Goal: Task Accomplishment & Management: Manage account settings

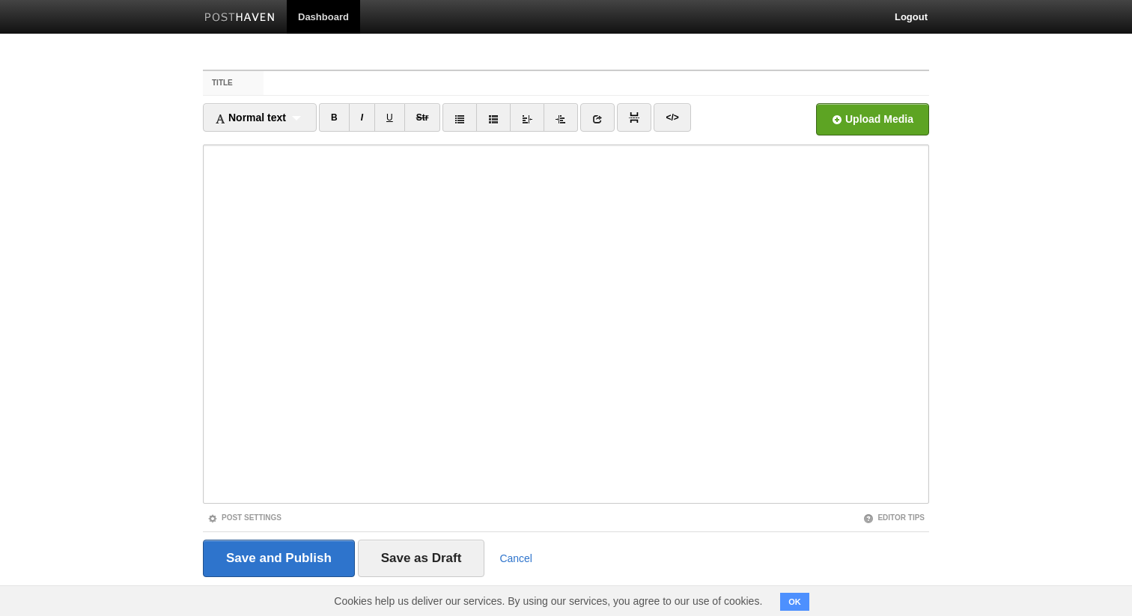
click at [249, 17] on img at bounding box center [239, 18] width 71 height 11
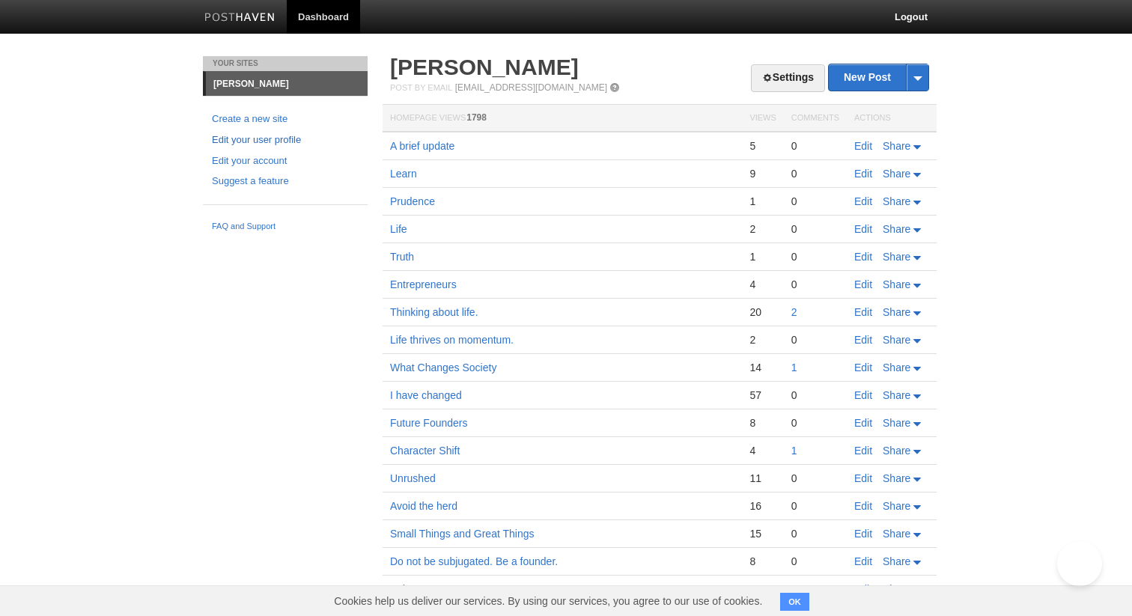
click at [277, 143] on link "Edit your user profile" at bounding box center [285, 141] width 147 height 16
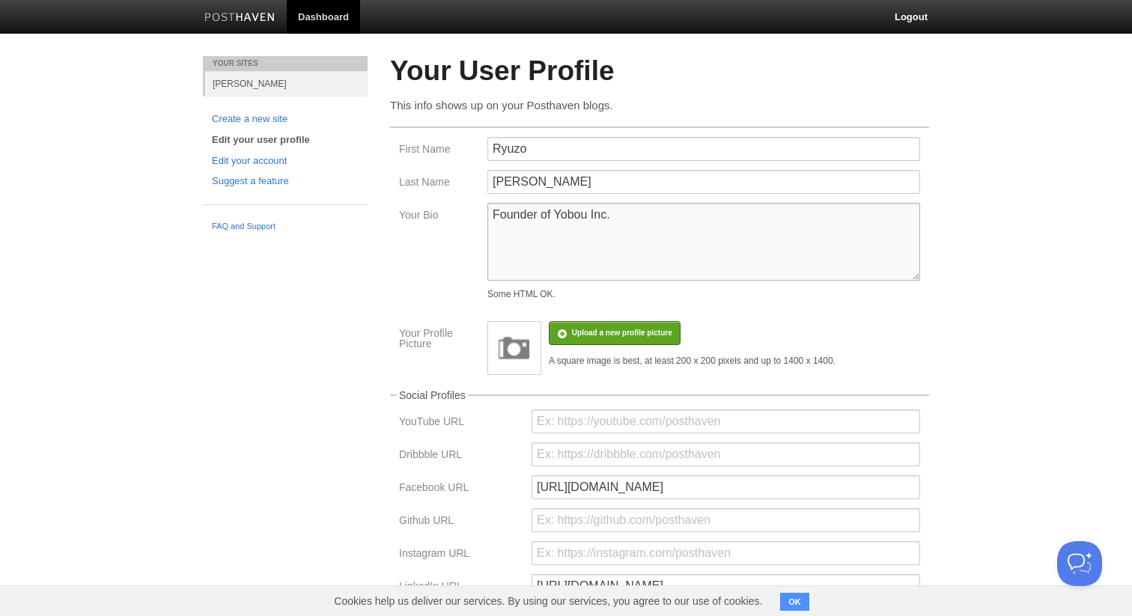
click at [566, 225] on textarea "Founder of Yobou Inc." at bounding box center [704, 242] width 433 height 78
click at [675, 306] on div "Founder of Yobou Inc. Some HTML OK." at bounding box center [704, 254] width 442 height 103
click at [601, 243] on textarea "Founder of Yobou Inc." at bounding box center [704, 242] width 433 height 78
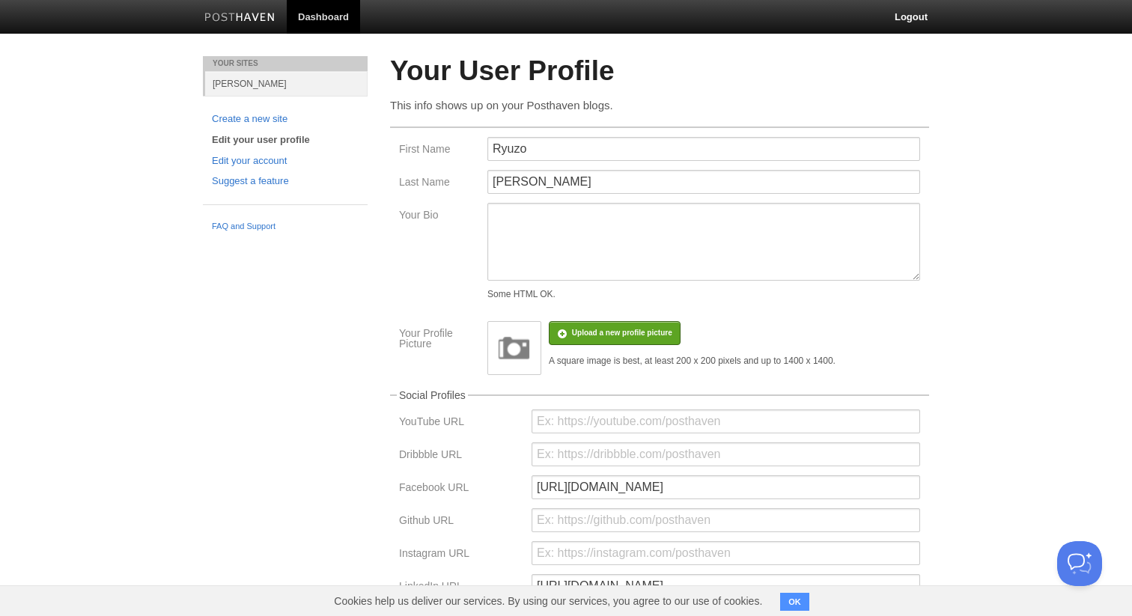
click at [455, 210] on label "Your Bio" at bounding box center [438, 217] width 79 height 14
click at [488, 210] on textarea "Founder of Yobou Inc." at bounding box center [704, 242] width 433 height 78
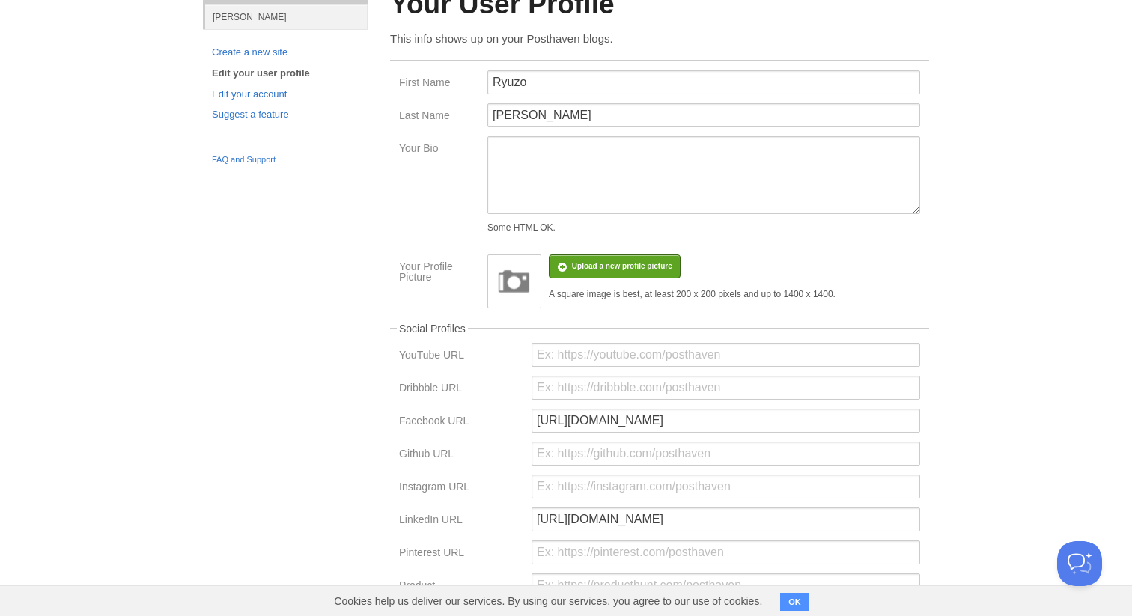
click at [455, 210] on div "Your Bio Founder of Yobou Inc. Some HTML OK." at bounding box center [660, 187] width 530 height 103
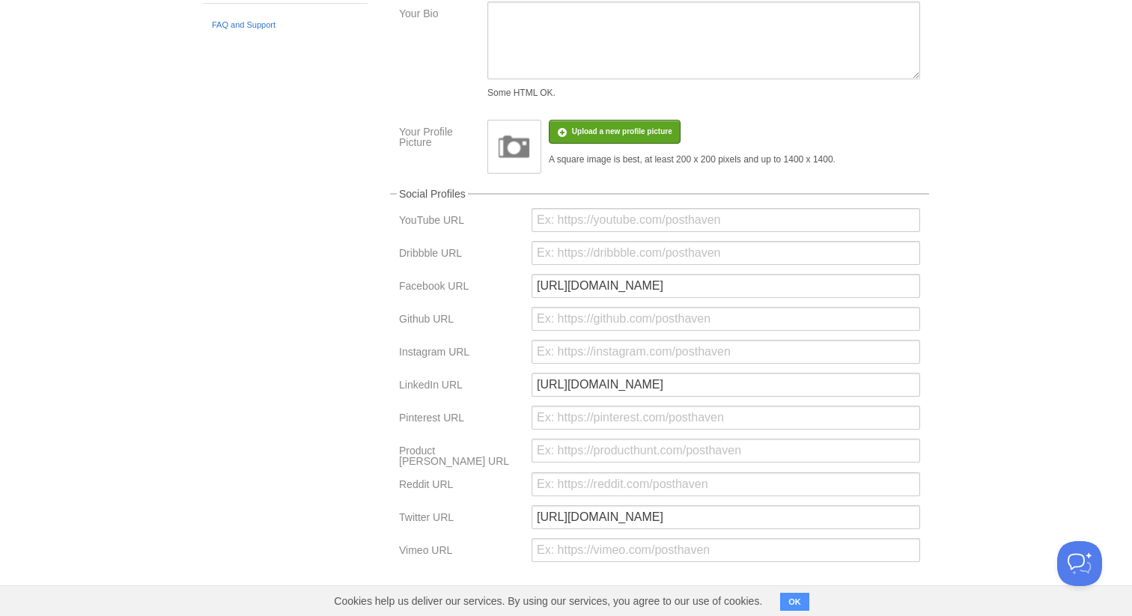
scroll to position [208, 0]
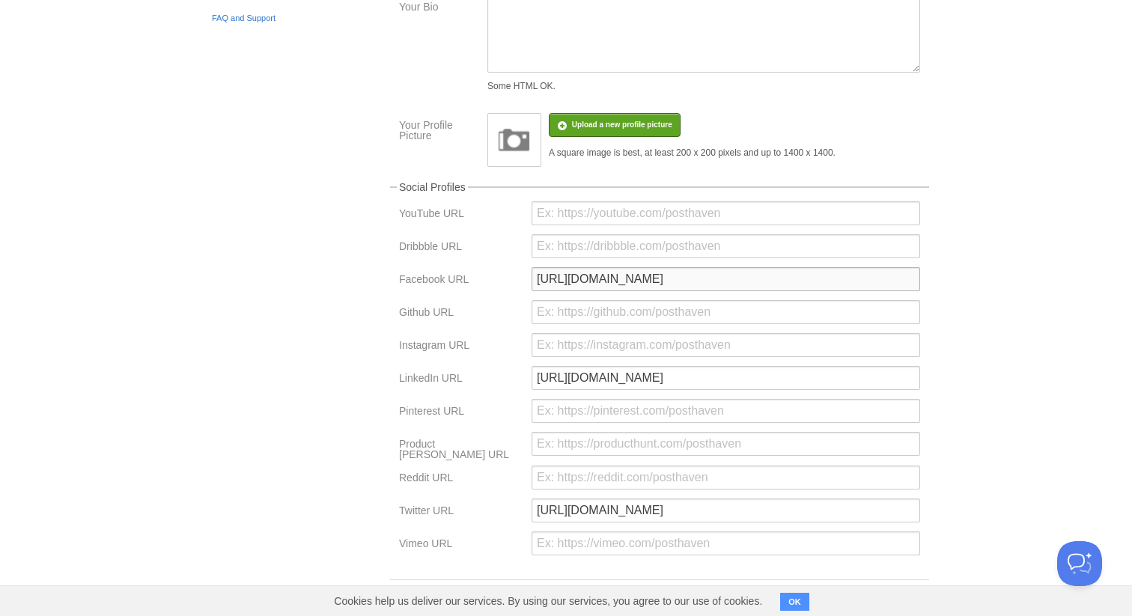
click at [618, 282] on input "https://www.facebook.com/ryuzokijima" at bounding box center [726, 279] width 389 height 24
click at [598, 386] on input "https://www.linkedin.com/in/ryuzokijima/" at bounding box center [726, 378] width 389 height 24
click at [597, 386] on input "https://www.linkedin.com/in/ryuzokijima/" at bounding box center [726, 378] width 389 height 24
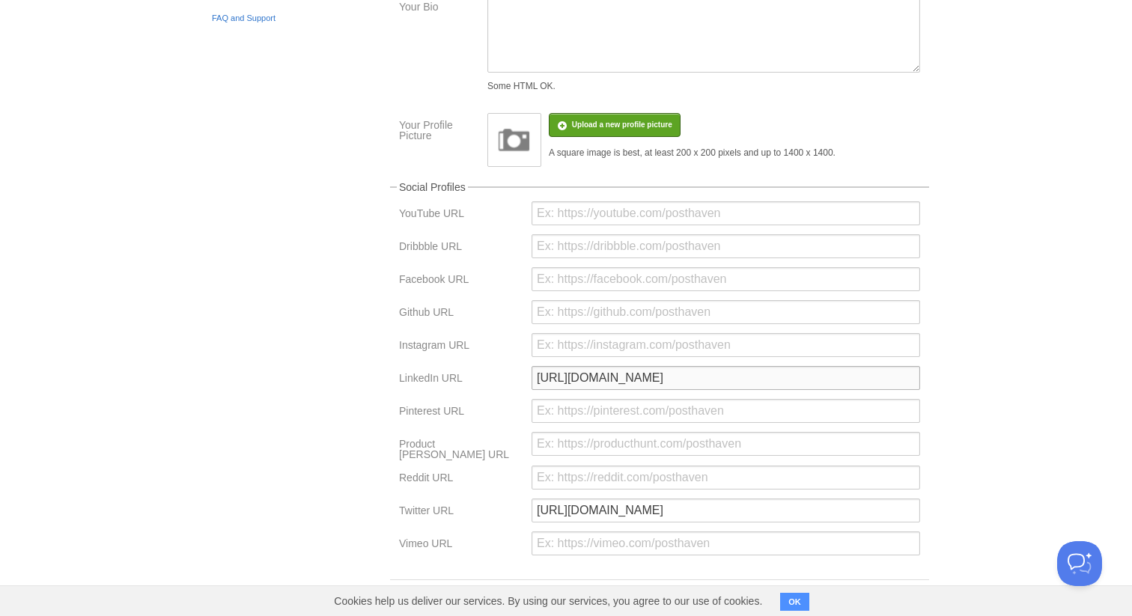
click at [597, 386] on input "https://www.linkedin.com/in/ryuzokijima/" at bounding box center [726, 378] width 389 height 24
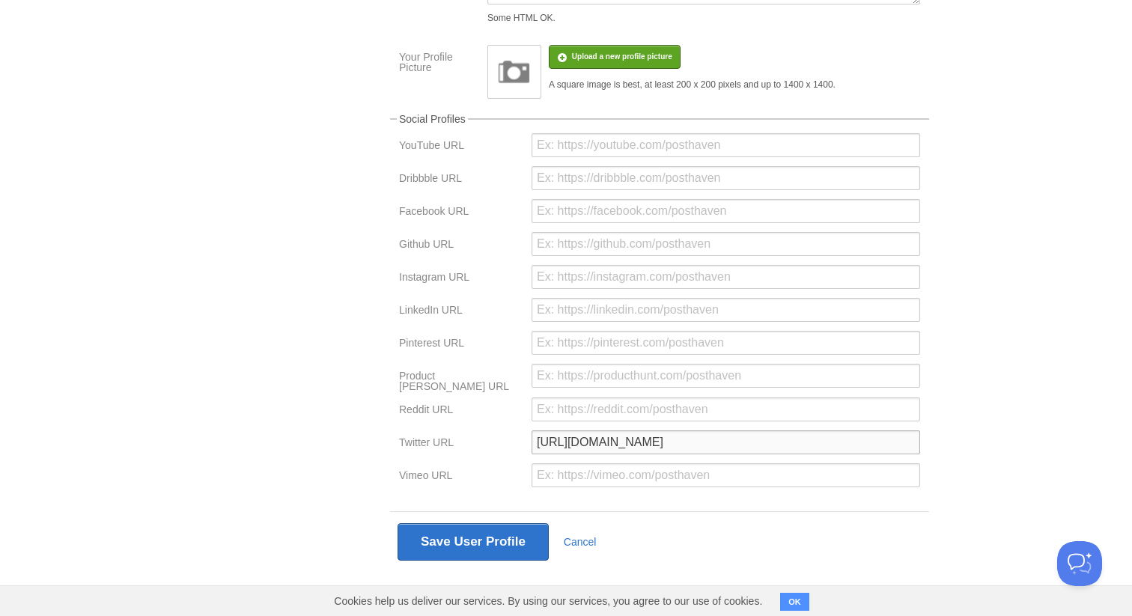
drag, startPoint x: 692, startPoint y: 439, endPoint x: 499, endPoint y: 437, distance: 192.5
click at [499, 437] on div "Twitter URL https://x.com/ryuzokijima" at bounding box center [660, 447] width 530 height 33
click at [428, 526] on button "Save User Profile" at bounding box center [473, 541] width 151 height 37
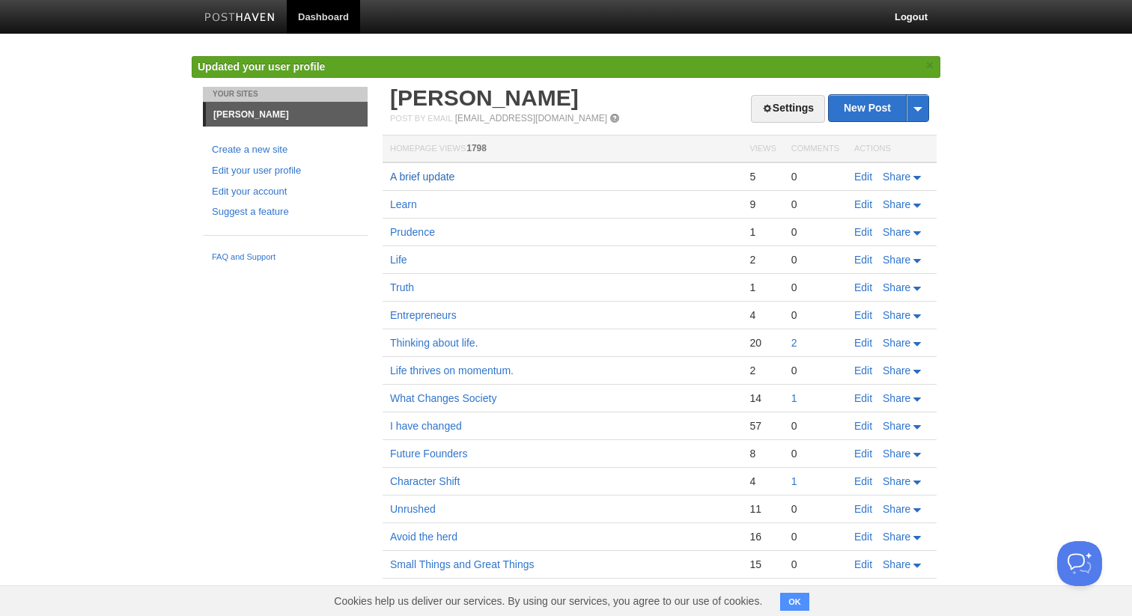
click at [441, 175] on link "A brief update" at bounding box center [422, 177] width 64 height 12
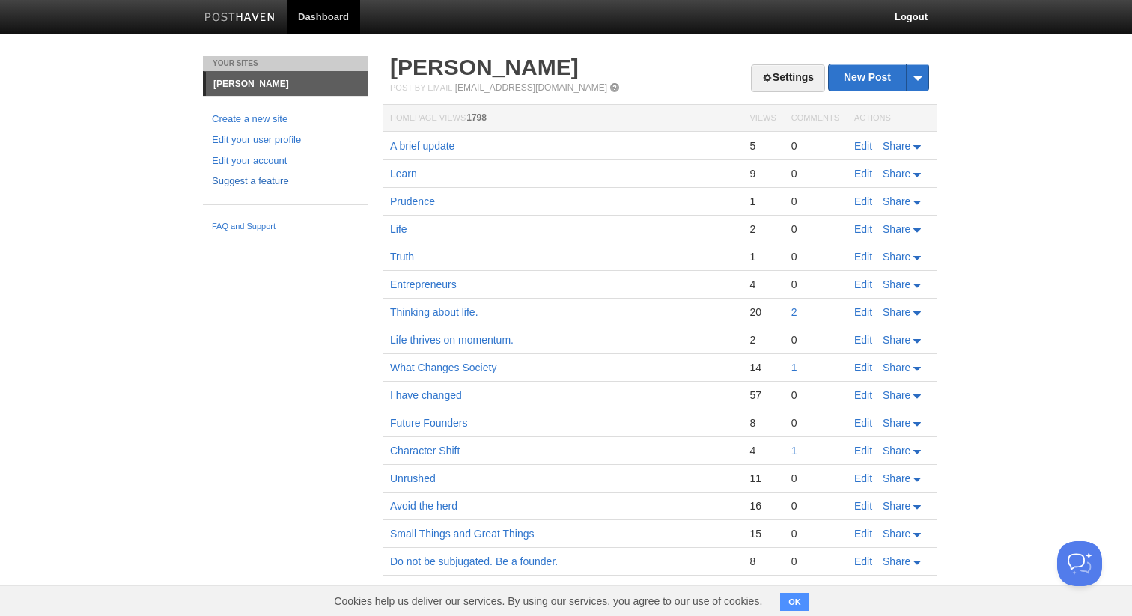
click at [263, 177] on link "Suggest a feature" at bounding box center [285, 182] width 147 height 16
click at [777, 80] on link "Settings" at bounding box center [788, 78] width 74 height 28
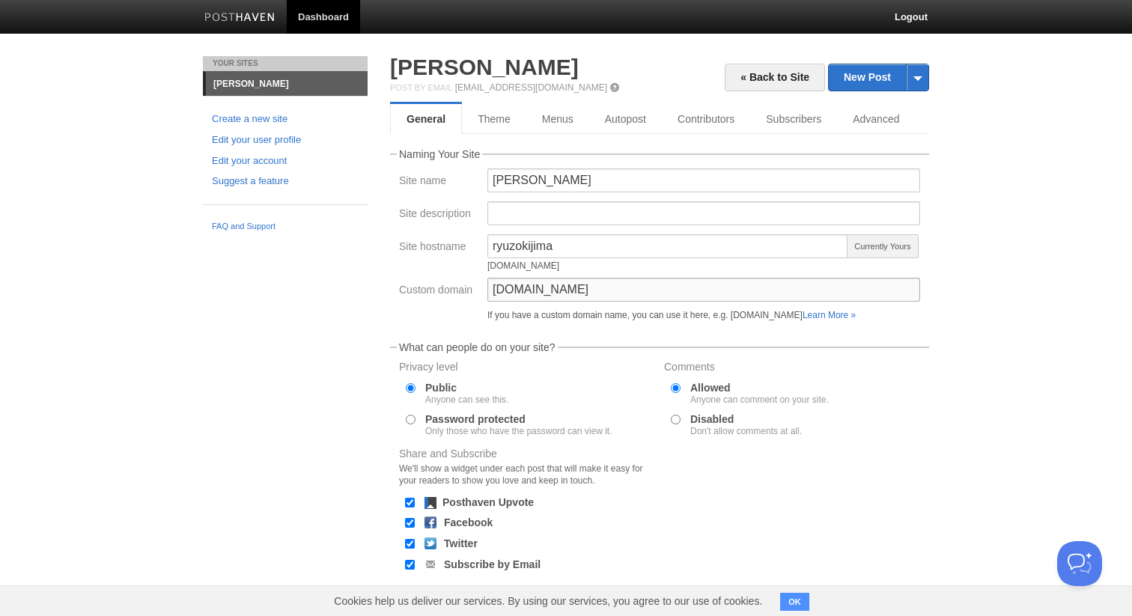
click at [586, 291] on input "blog.ryuzokijima.com" at bounding box center [704, 290] width 433 height 24
click at [802, 330] on form "Naming Your Site Site name Ryuzo Kijima Site description Site hostname ryuzokij…" at bounding box center [659, 400] width 539 height 502
click at [856, 312] on link "Learn More »" at bounding box center [829, 315] width 53 height 10
